Goal: Check status: Check status

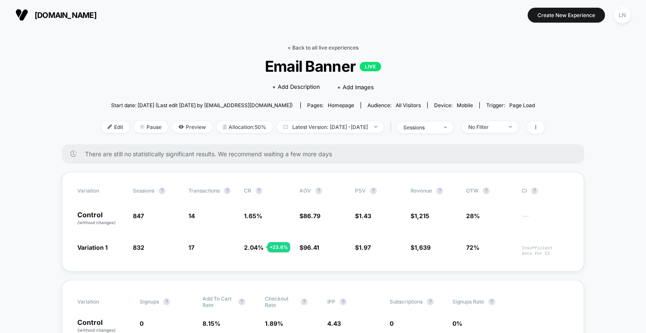
click at [301, 50] on link "< Back to all live experiences" at bounding box center [323, 47] width 71 height 6
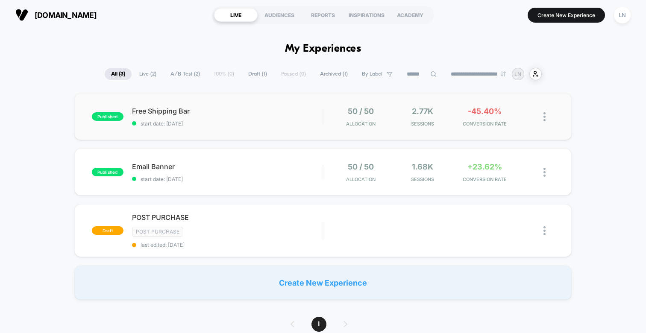
click at [245, 127] on div "published Free Shipping Bar start date: [DATE] 50 / 50 Allocation 2.77k Session…" at bounding box center [322, 116] width 497 height 47
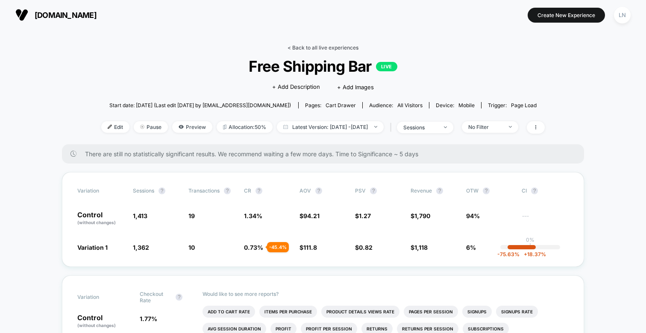
click at [326, 50] on link "< Back to all live experiences" at bounding box center [323, 47] width 71 height 6
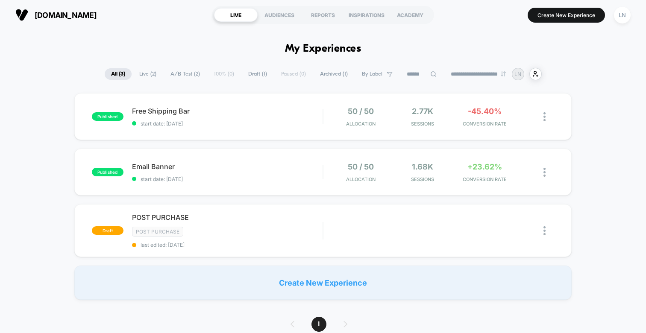
click at [66, 125] on div "published Free Shipping Bar start date: [DATE] 50 / 50 Allocation 2.77k Session…" at bounding box center [323, 196] width 646 height 207
click at [199, 179] on span "start date: [DATE]" at bounding box center [227, 179] width 191 height 6
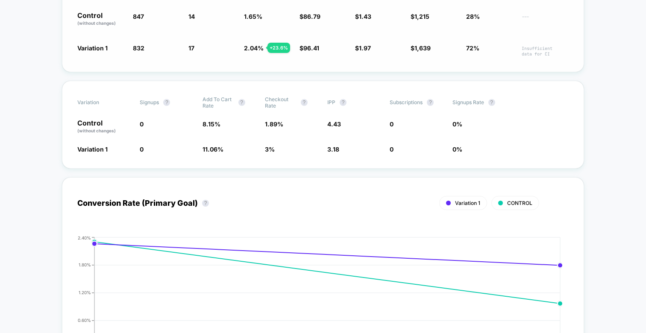
scroll to position [202, 0]
